Goal: Task Accomplishment & Management: Use online tool/utility

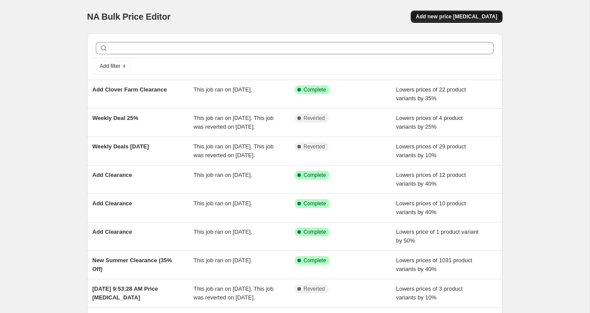
click at [456, 16] on span "Add new price [MEDICAL_DATA]" at bounding box center [456, 16] width 81 height 7
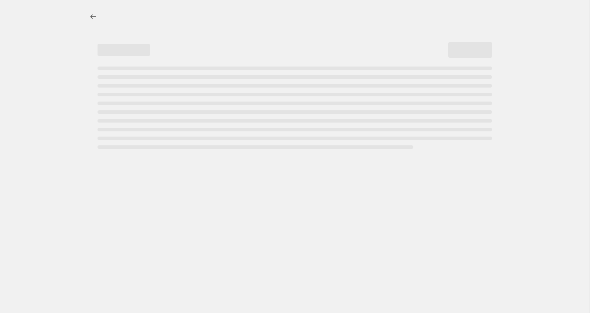
select select "percentage"
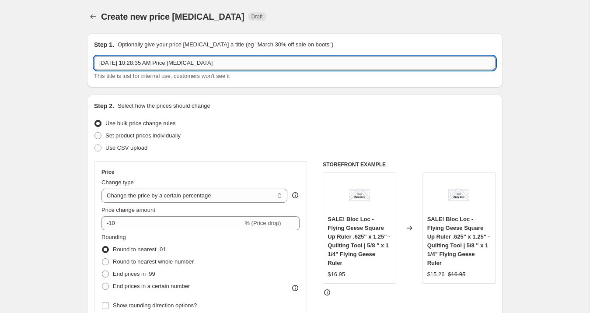
click at [165, 63] on input "Aug 18, 2025, 10:28:35 AM Price change job" at bounding box center [295, 63] width 402 height 14
type input "Weekly Deal Aug 18 (15% Off)"
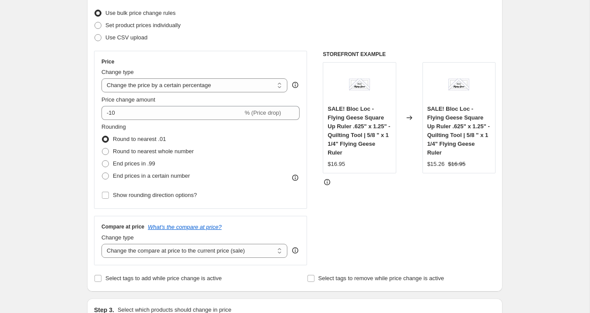
scroll to position [114, 0]
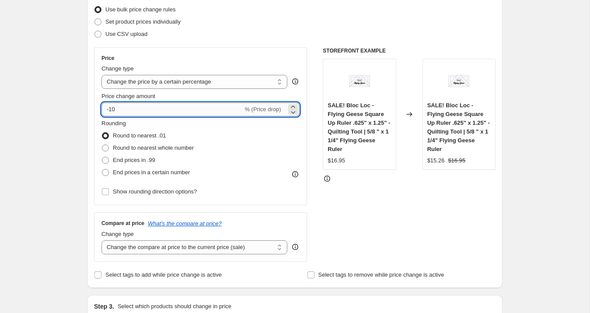
click at [185, 110] on input "-10" at bounding box center [172, 109] width 141 height 14
type input "-15"
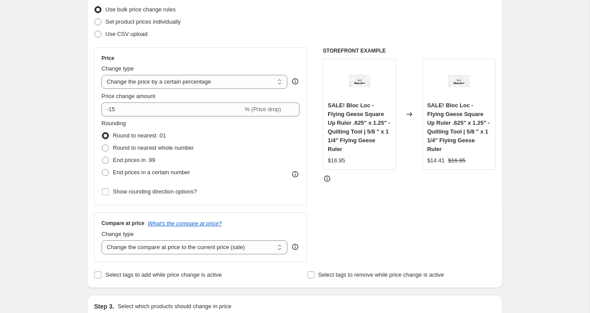
click at [358, 197] on div "STOREFRONT EXAMPLE SALE! Bloc Loc - Flying Geese Square Up Ruler .625" x 1.25" …" at bounding box center [409, 154] width 173 height 214
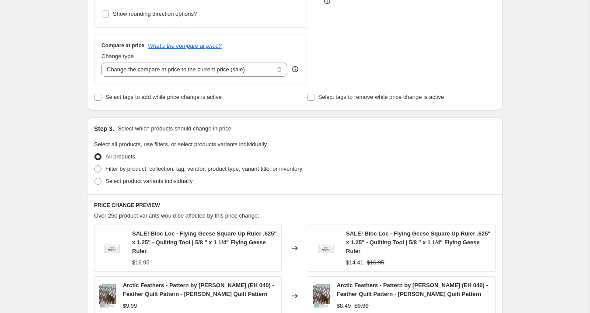
scroll to position [290, 0]
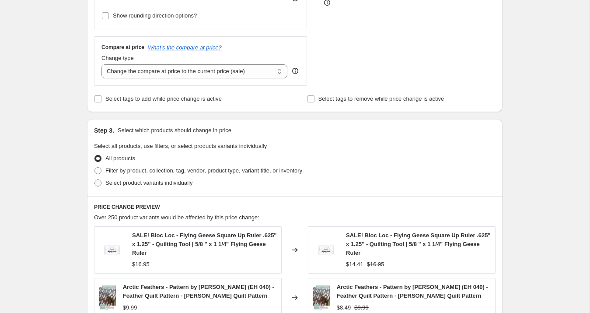
click at [120, 183] on span "Select product variants individually" at bounding box center [148, 182] width 87 height 7
click at [95, 180] on input "Select product variants individually" at bounding box center [95, 179] width 0 height 0
radio input "true"
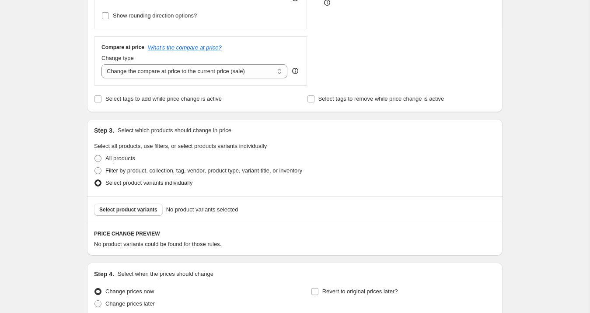
scroll to position [368, 0]
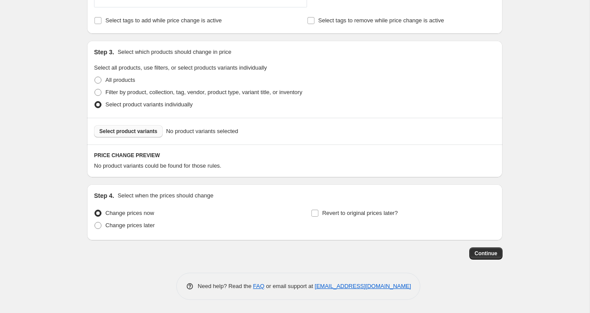
click at [130, 130] on span "Select product variants" at bounding box center [128, 131] width 58 height 7
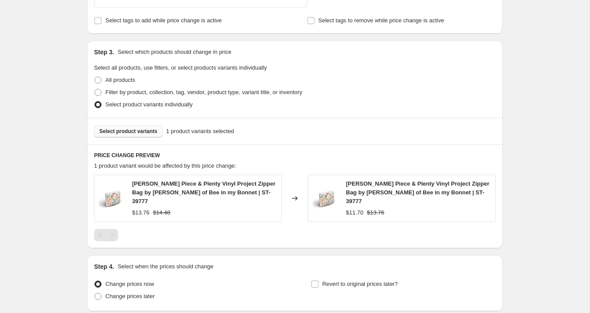
click at [145, 133] on span "Select product variants" at bounding box center [128, 131] width 58 height 7
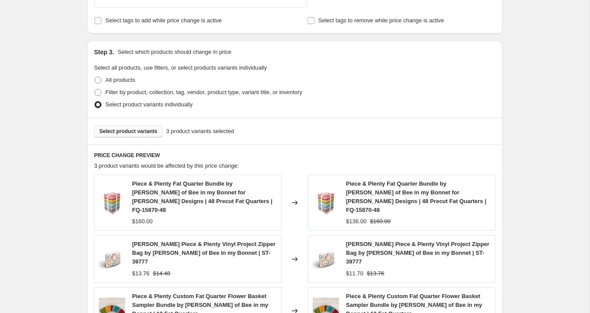
click at [142, 132] on span "Select product variants" at bounding box center [128, 131] width 58 height 7
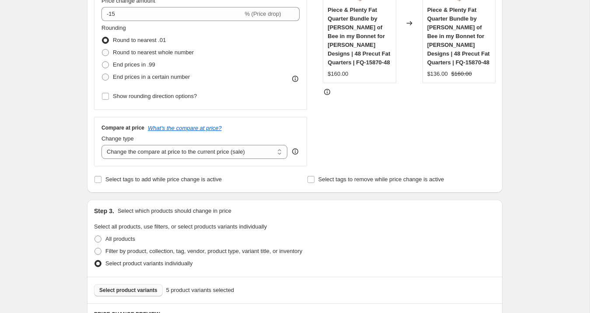
scroll to position [638, 0]
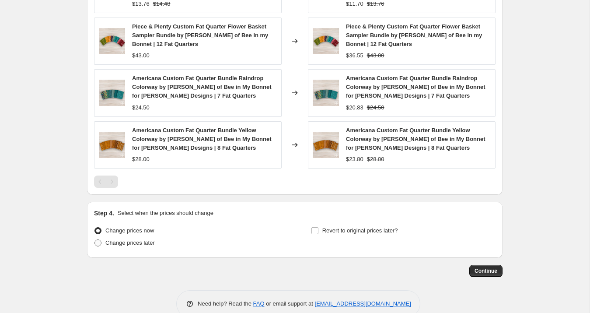
drag, startPoint x: 133, startPoint y: 224, endPoint x: 144, endPoint y: 225, distance: 10.9
click at [133, 239] on span "Change prices later" at bounding box center [129, 242] width 49 height 7
click at [95, 239] on input "Change prices later" at bounding box center [95, 239] width 0 height 0
radio input "true"
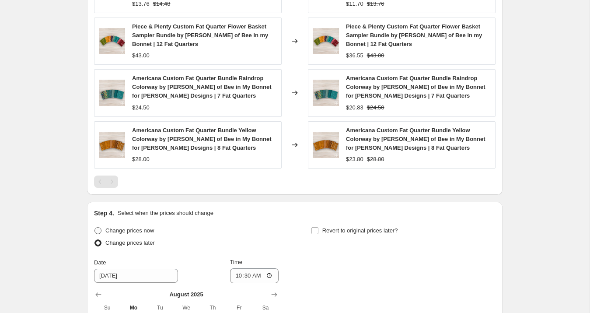
click at [133, 227] on span "Change prices now" at bounding box center [129, 230] width 49 height 7
click at [95, 227] on input "Change prices now" at bounding box center [95, 227] width 0 height 0
radio input "true"
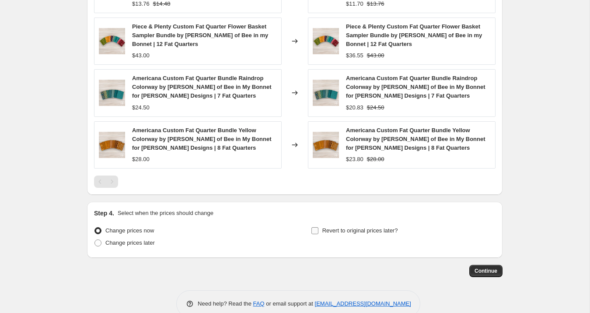
click at [319, 225] on label "Revert to original prices later?" at bounding box center [354, 231] width 87 height 12
click at [319, 227] on input "Revert to original prices later?" at bounding box center [315, 230] width 7 height 7
checkbox input "true"
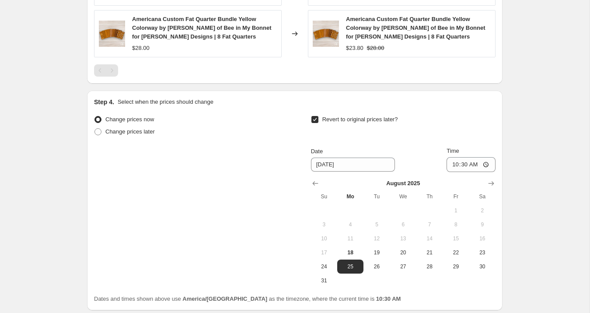
scroll to position [753, 0]
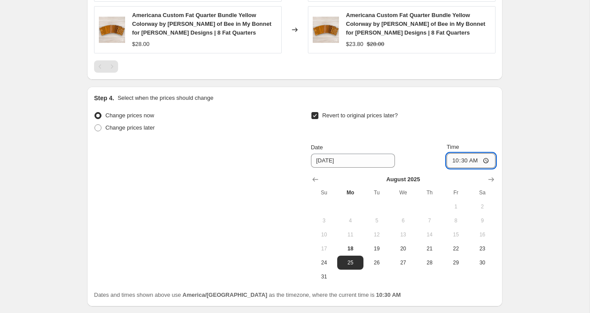
click at [464, 153] on input "10:30" at bounding box center [471, 160] width 49 height 15
click at [457, 153] on input "10:30" at bounding box center [471, 160] width 49 height 15
click at [453, 153] on input "10:30" at bounding box center [471, 160] width 49 height 15
type input "08:00"
click at [490, 312] on span "Continue" at bounding box center [486, 319] width 23 height 7
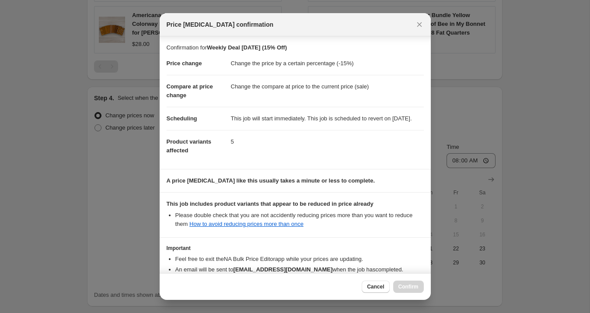
scroll to position [64, 0]
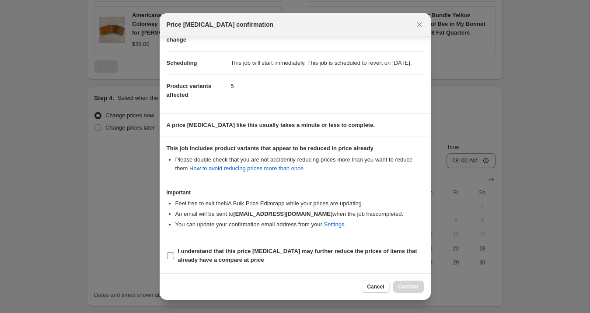
drag, startPoint x: 233, startPoint y: 256, endPoint x: 245, endPoint y: 258, distance: 12.0
click at [233, 256] on span "I understand that this price change job may further reduce the prices of items …" at bounding box center [301, 256] width 246 height 18
click at [174, 256] on input "I understand that this price change job may further reduce the prices of items …" at bounding box center [170, 255] width 7 height 7
checkbox input "true"
click at [410, 285] on span "Confirm" at bounding box center [409, 286] width 20 height 7
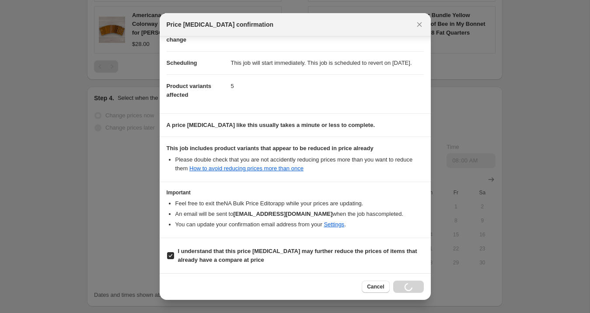
scroll to position [753, 0]
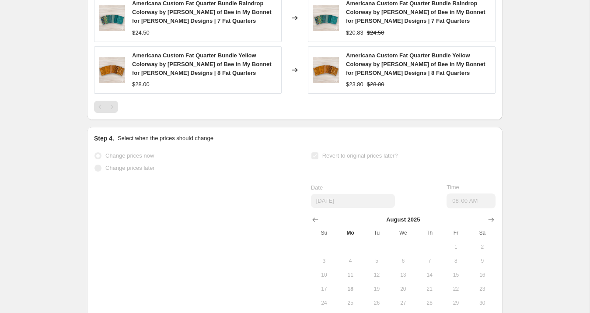
select select "percentage"
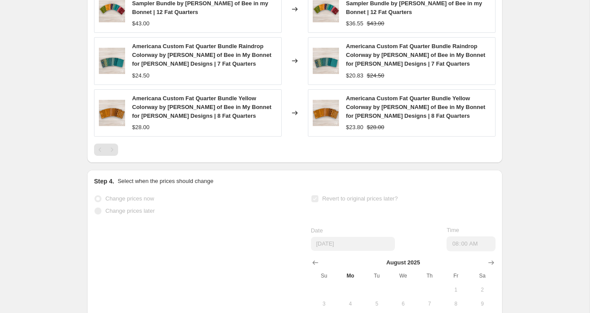
scroll to position [0, 0]
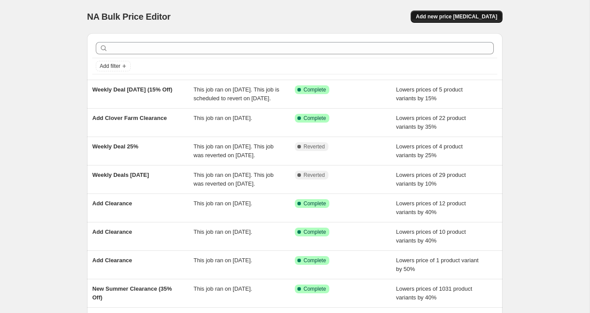
click at [449, 18] on span "Add new price [MEDICAL_DATA]" at bounding box center [456, 16] width 81 height 7
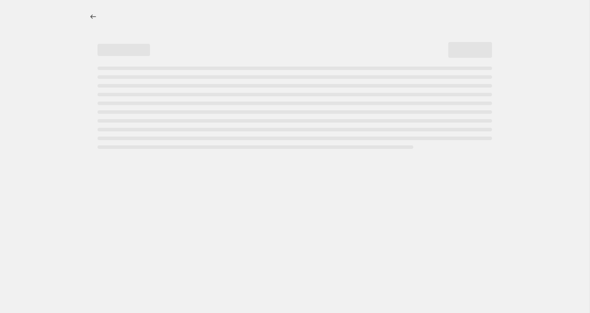
select select "percentage"
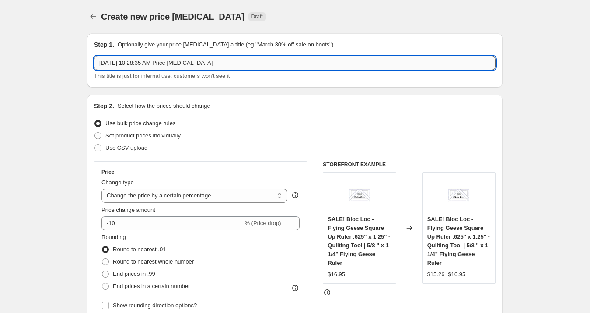
click at [164, 66] on input "Aug 18, 2025, 10:28:35 AM Price change job" at bounding box center [295, 63] width 402 height 14
click at [156, 64] on input "Weekly Deal Aug 18 )10%)" at bounding box center [295, 63] width 402 height 14
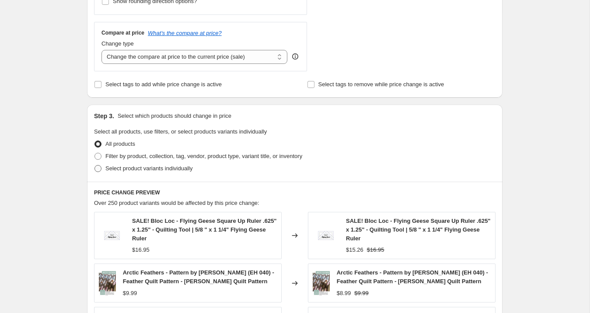
type input "Weekly Deal Aug 18 (10%)"
click at [137, 169] on span "Select product variants individually" at bounding box center [148, 168] width 87 height 7
click at [95, 165] on input "Select product variants individually" at bounding box center [95, 165] width 0 height 0
radio input "true"
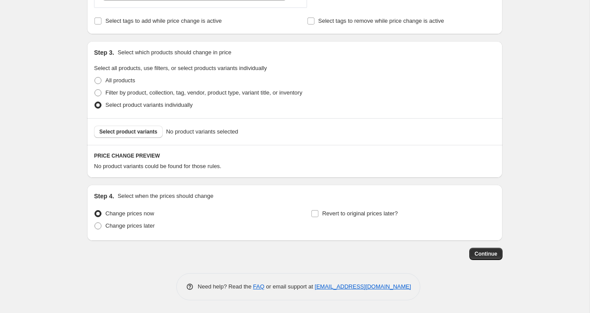
scroll to position [368, 0]
click at [315, 215] on input "Revert to original prices later?" at bounding box center [315, 213] width 7 height 7
checkbox input "true"
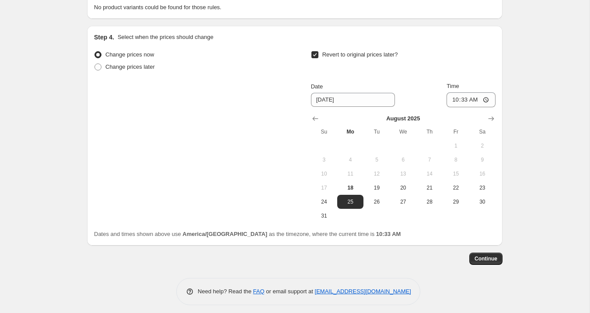
scroll to position [527, 0]
click at [455, 99] on input "10:33" at bounding box center [471, 99] width 49 height 15
click at [461, 98] on input "08:33" at bounding box center [471, 99] width 49 height 15
type input "08:00"
click at [495, 258] on span "Continue" at bounding box center [486, 258] width 23 height 7
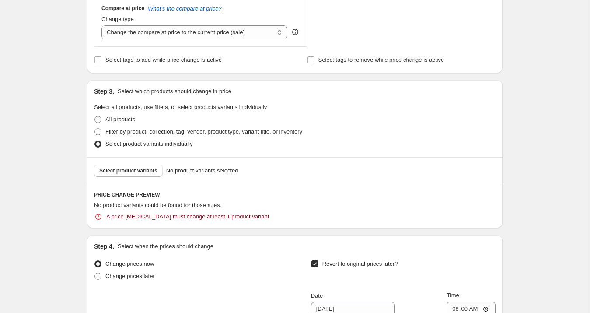
scroll to position [378, 0]
click at [116, 169] on span "Select product variants" at bounding box center [128, 170] width 58 height 7
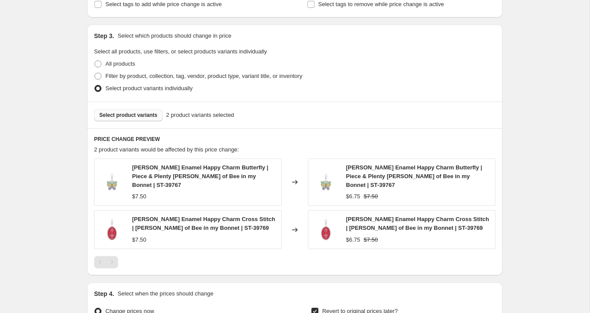
scroll to position [380, 0]
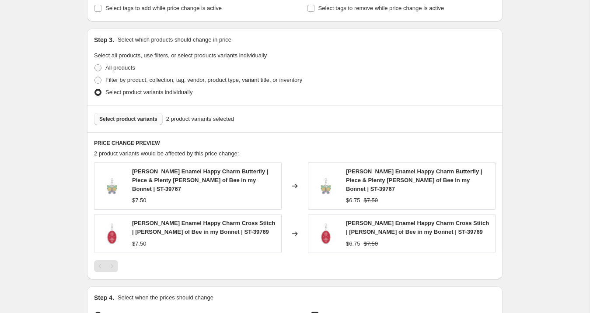
click at [139, 122] on span "Select product variants" at bounding box center [128, 119] width 58 height 7
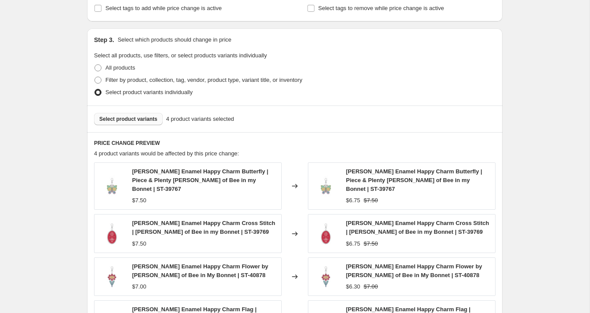
click at [144, 123] on button "Select product variants" at bounding box center [128, 119] width 69 height 12
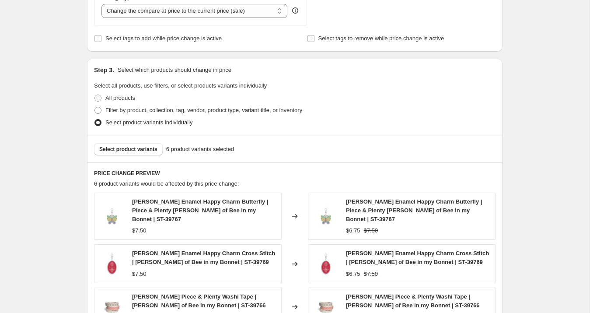
scroll to position [349, 0]
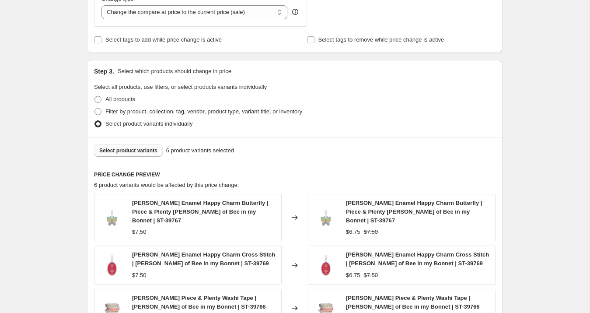
click at [143, 152] on span "Select product variants" at bounding box center [128, 150] width 58 height 7
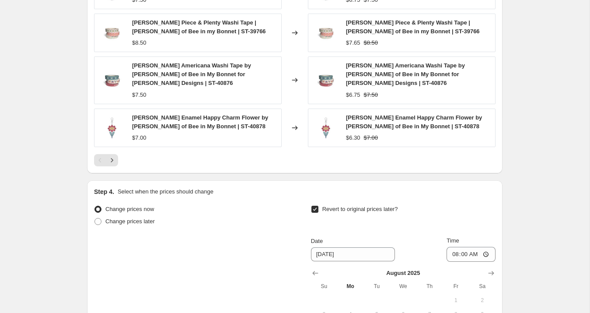
scroll to position [766, 0]
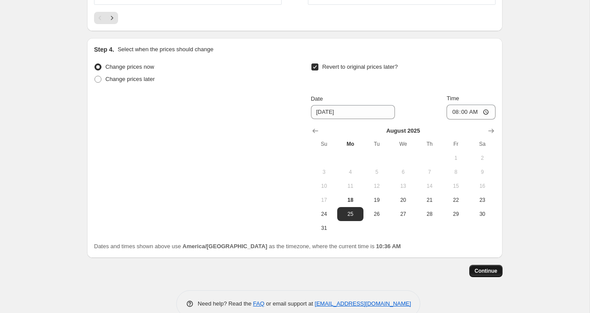
click at [488, 267] on span "Continue" at bounding box center [486, 270] width 23 height 7
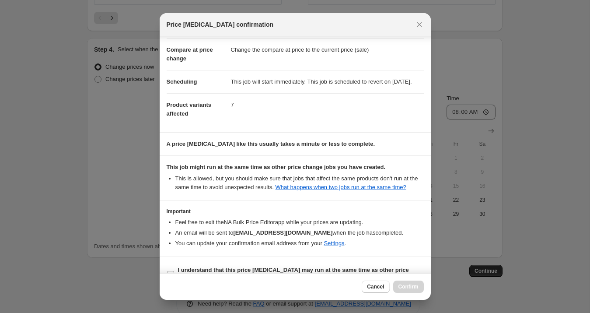
scroll to position [73, 0]
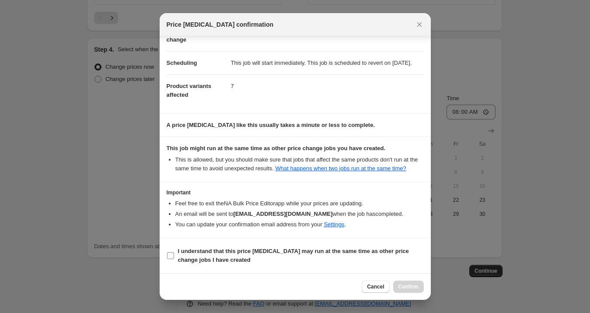
click at [233, 254] on b "I understand that this price change job may run at the same time as other price…" at bounding box center [293, 255] width 231 height 15
click at [174, 254] on input "I understand that this price change job may run at the same time as other price…" at bounding box center [170, 255] width 7 height 7
checkbox input "true"
click at [401, 285] on span "Confirm" at bounding box center [409, 286] width 20 height 7
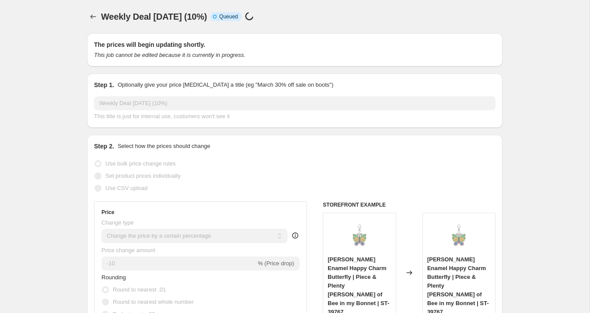
scroll to position [766, 0]
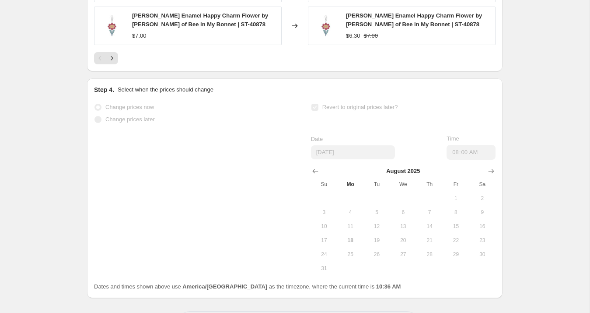
select select "percentage"
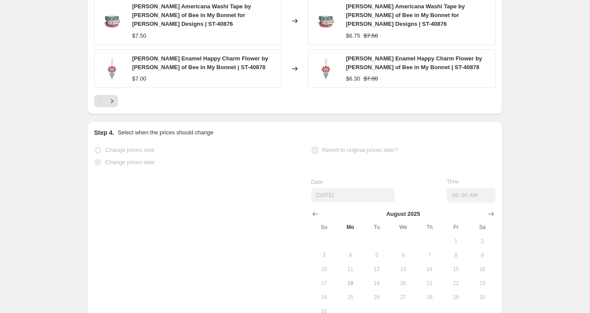
scroll to position [0, 0]
